Goal: Find specific page/section: Find specific page/section

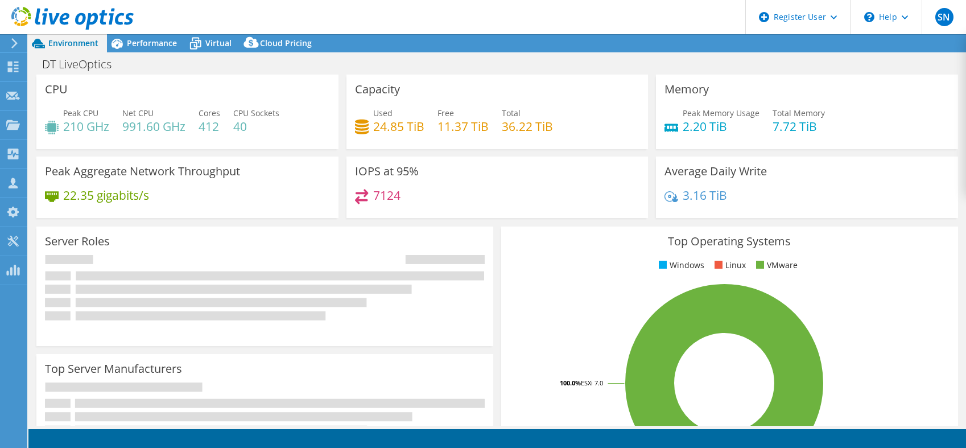
select select "USEast"
select select "USD"
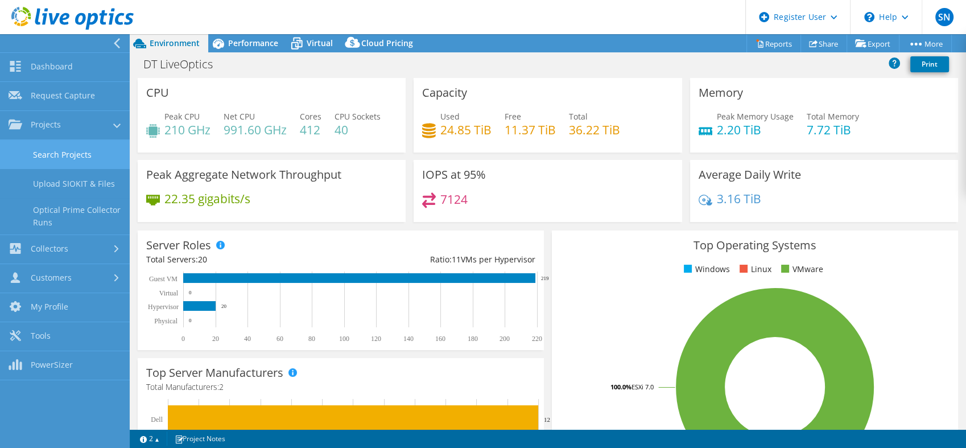
click at [79, 153] on link "Search Projects" at bounding box center [65, 154] width 130 height 29
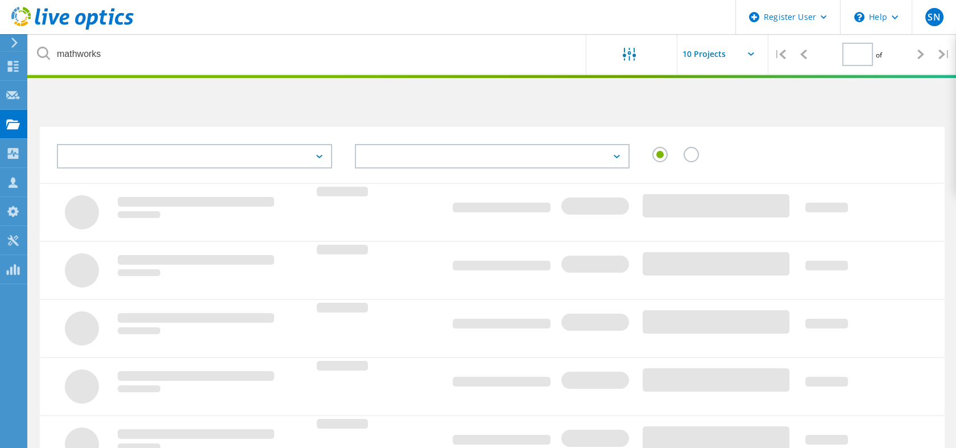
type input "1"
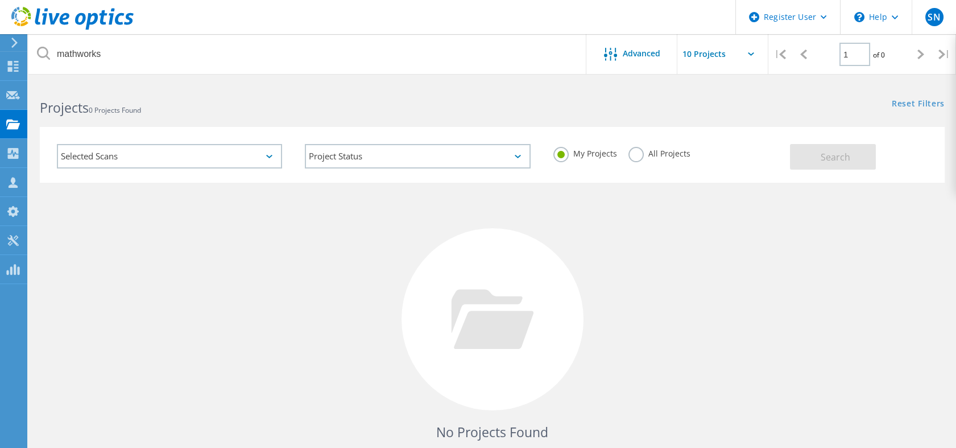
click at [638, 153] on label "All Projects" at bounding box center [660, 152] width 62 height 11
click at [0, 0] on input "All Projects" at bounding box center [0, 0] width 0 height 0
click at [810, 151] on button "Search" at bounding box center [833, 157] width 86 height 26
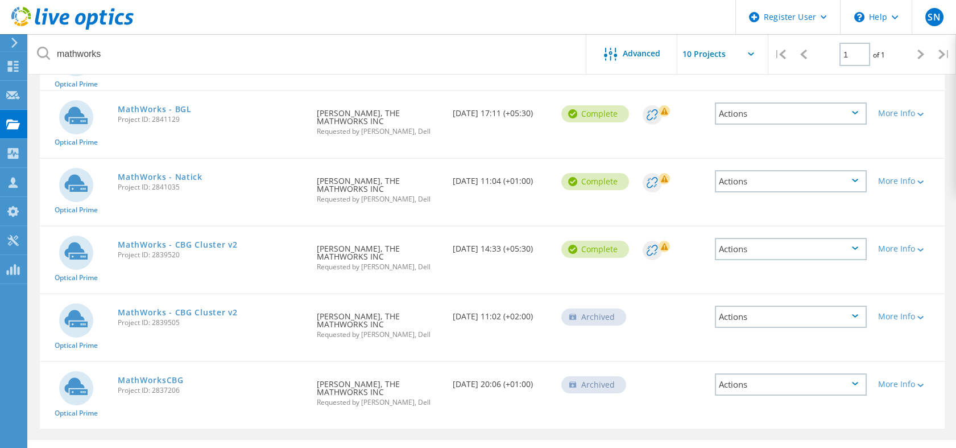
scroll to position [127, 0]
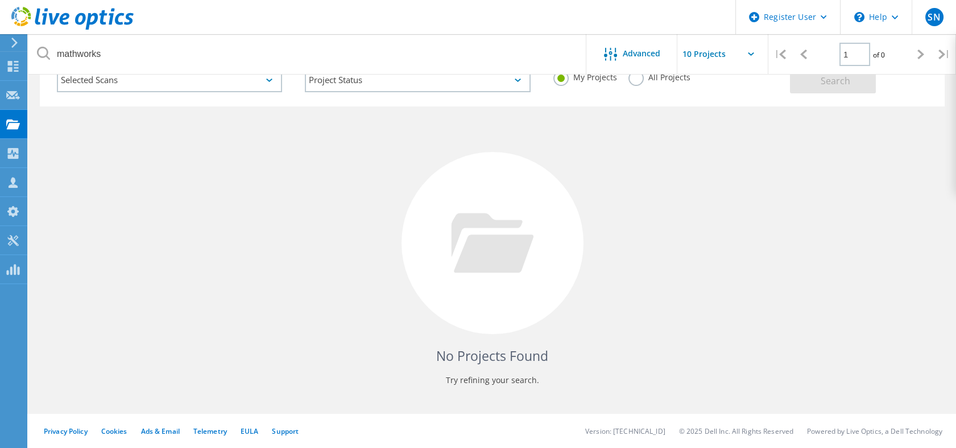
scroll to position [76, 0]
click at [528, 223] on icon at bounding box center [492, 243] width 82 height 60
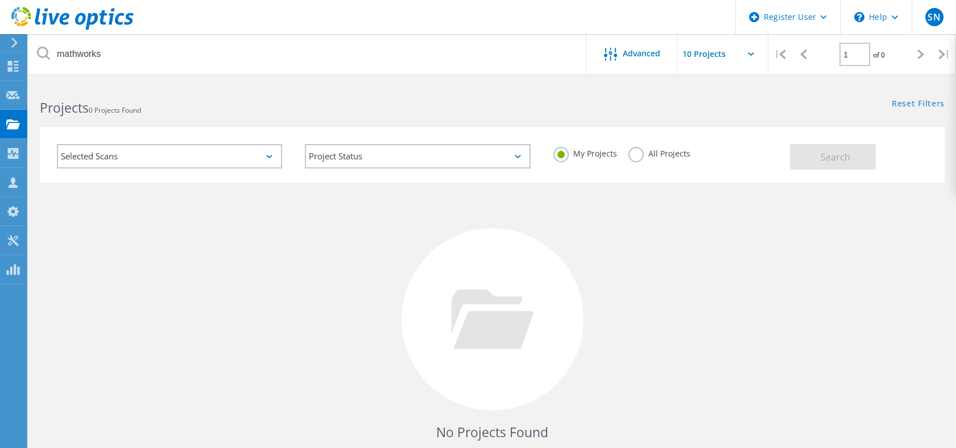
click at [635, 154] on label "All Projects" at bounding box center [660, 152] width 62 height 11
click at [0, 0] on input "All Projects" at bounding box center [0, 0] width 0 height 0
